Goal: Find specific page/section: Find specific page/section

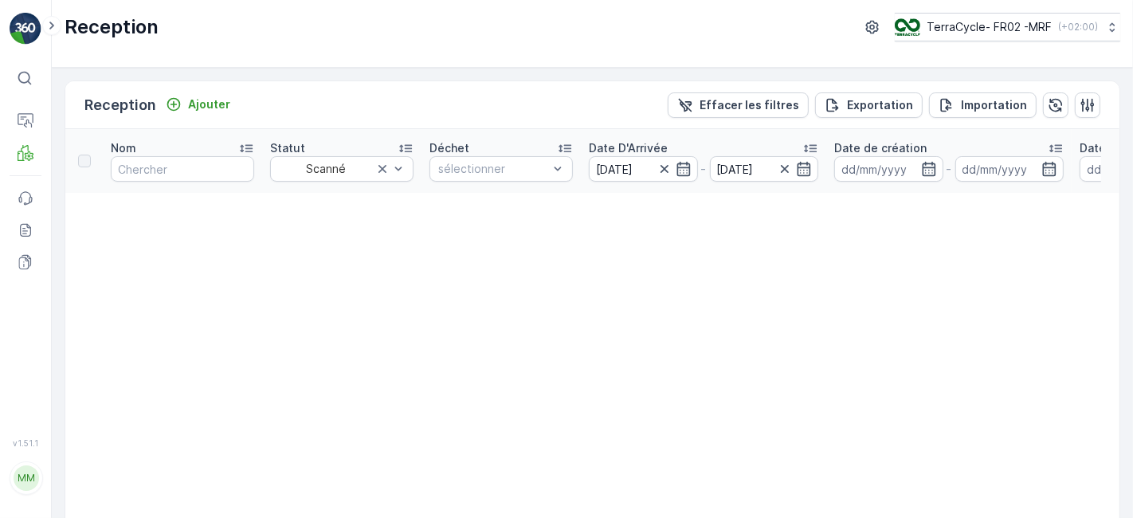
scroll to position [54, 0]
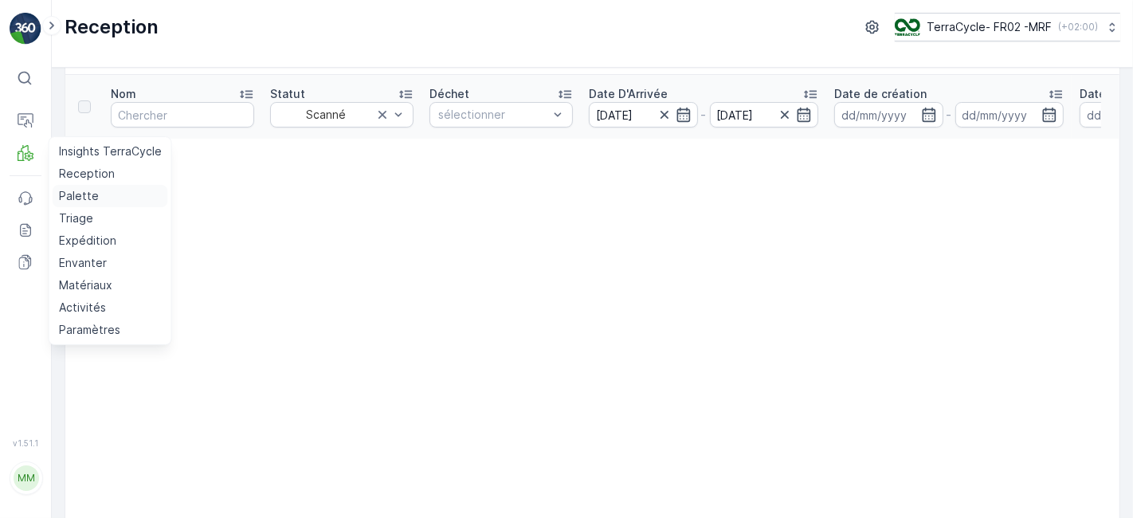
click at [68, 197] on p "Palette" at bounding box center [79, 196] width 40 height 16
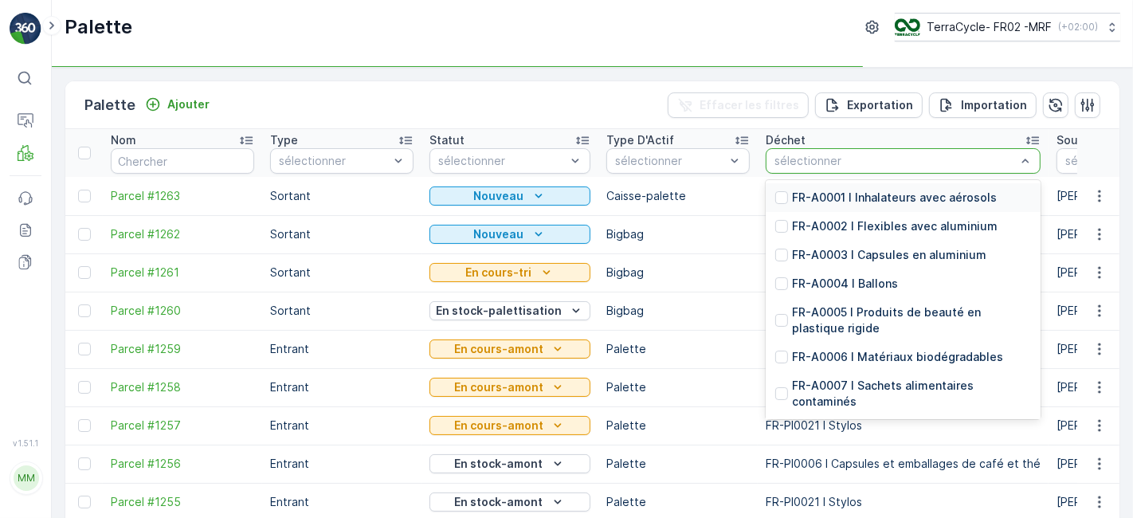
type input "p"
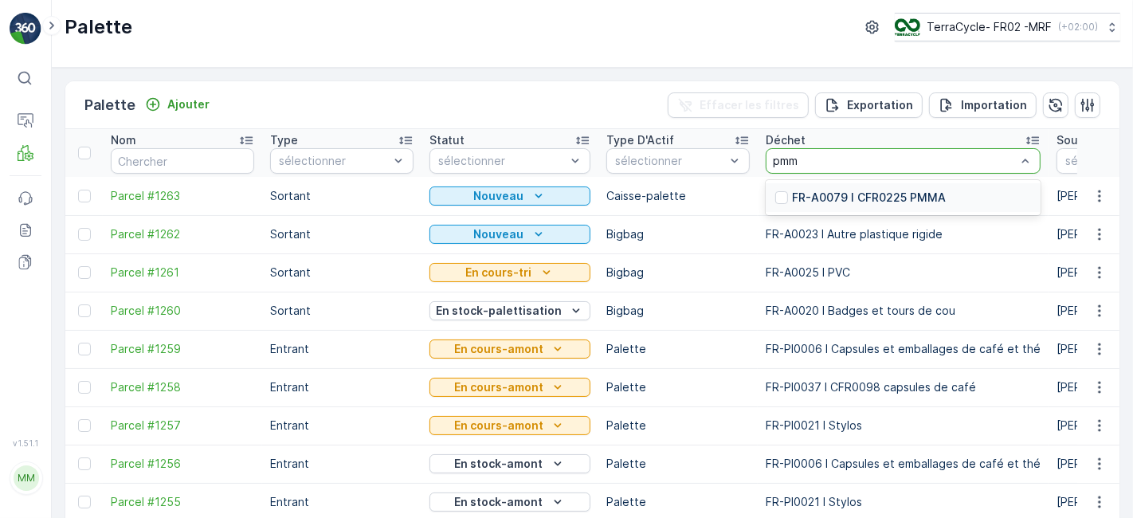
type input "pmma"
click at [805, 187] on div "FR-A0079 I CFR0225 PMMA" at bounding box center [902, 197] width 275 height 29
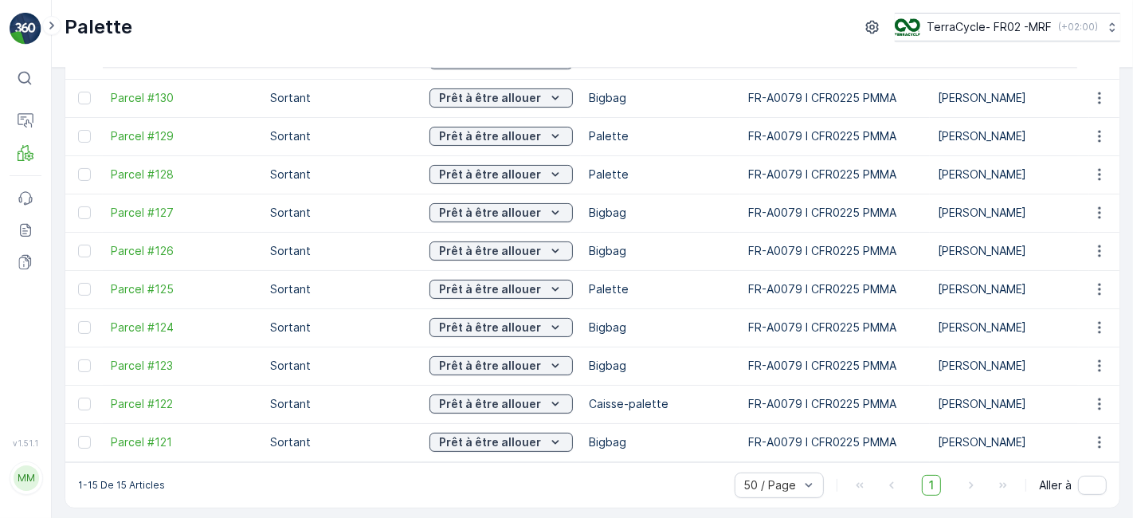
scroll to position [298, 0]
